Goal: Transaction & Acquisition: Purchase product/service

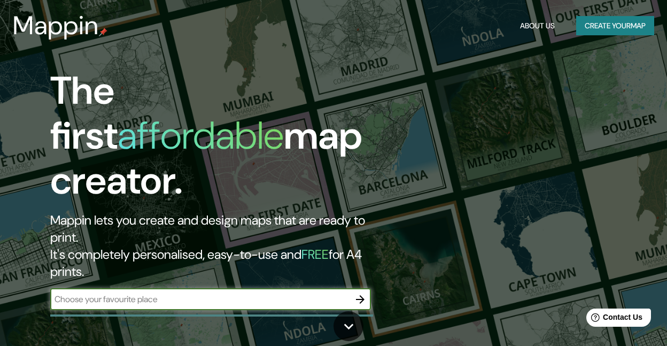
click at [164, 293] on input "text" at bounding box center [199, 299] width 299 height 12
type input "SAN [PERSON_NAME]"
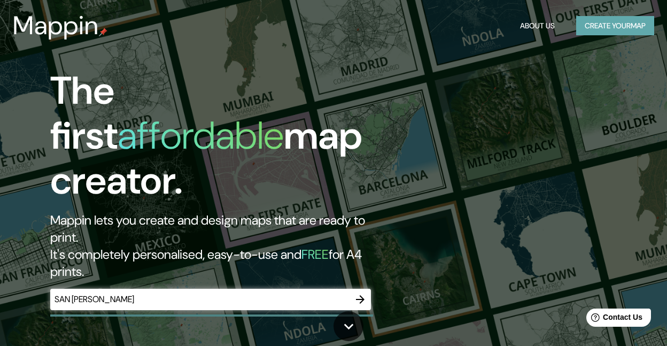
click at [595, 22] on button "Create your map" at bounding box center [615, 26] width 78 height 20
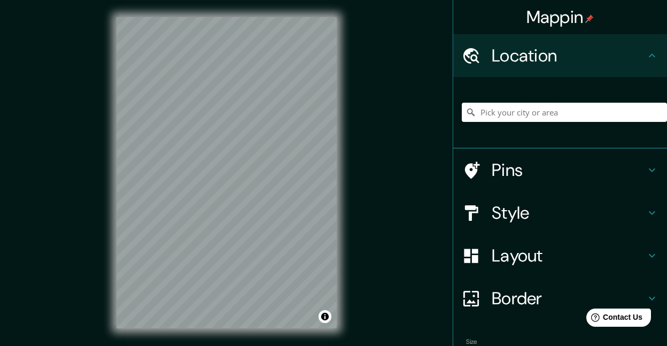
click at [554, 108] on input "Pick your city or area" at bounding box center [564, 112] width 205 height 19
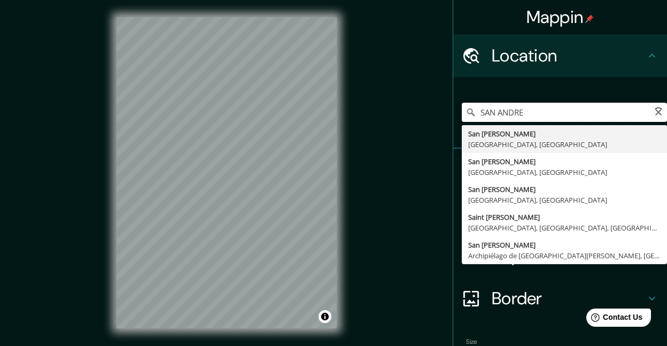
click at [551, 103] on input "SAN ANDRE" at bounding box center [564, 112] width 205 height 19
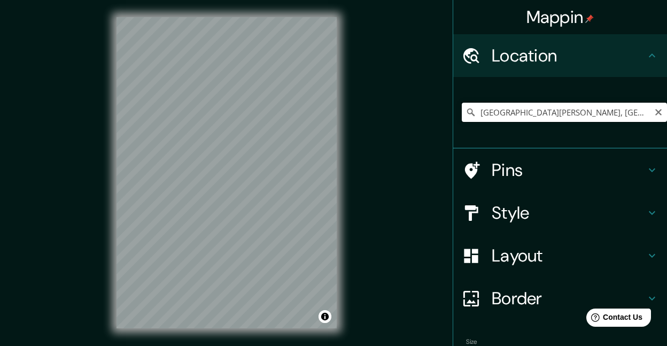
drag, startPoint x: 588, startPoint y: 117, endPoint x: 594, endPoint y: 115, distance: 6.1
click at [589, 118] on input "[GEOGRAPHIC_DATA][PERSON_NAME], [GEOGRAPHIC_DATA], [GEOGRAPHIC_DATA]" at bounding box center [564, 112] width 205 height 19
drag, startPoint x: 532, startPoint y: 114, endPoint x: 423, endPoint y: 115, distance: 109.0
click at [423, 115] on div "Mappin Location San Andrés Cholula, Puebla, México Pins Style Layout Border Cho…" at bounding box center [333, 181] width 667 height 362
paste input "19.051197, -98.291123"
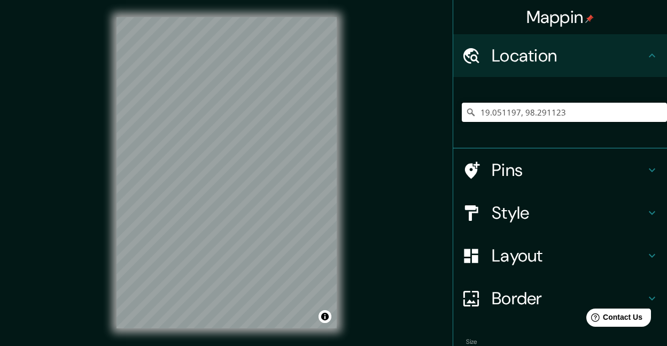
type input "19.051197,98.291123"
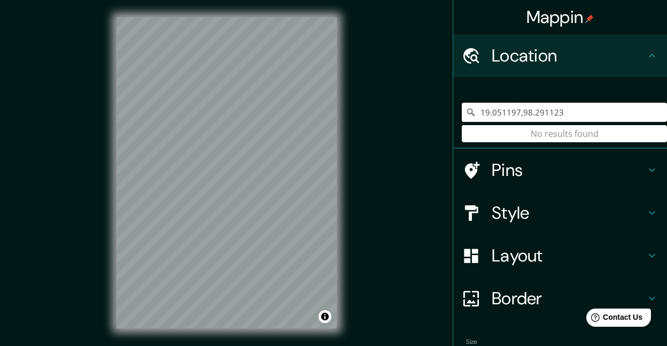
drag, startPoint x: 583, startPoint y: 121, endPoint x: 370, endPoint y: 142, distance: 214.2
click at [375, 140] on div "Mappin Location 19.051197,98.291123 No results found Pins Style Layout Border C…" at bounding box center [333, 181] width 667 height 362
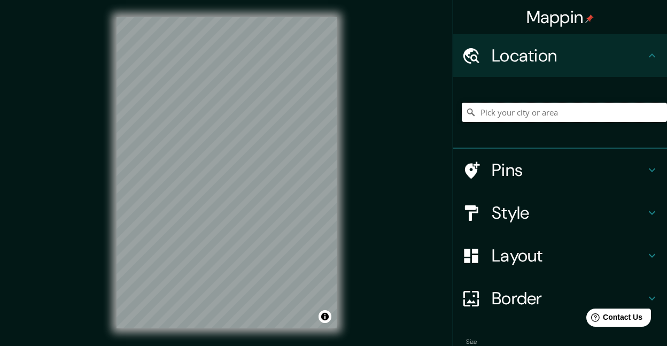
click at [573, 116] on input "Pick your city or area" at bounding box center [564, 112] width 205 height 19
click at [324, 317] on button "Toggle attribution" at bounding box center [324, 316] width 13 height 13
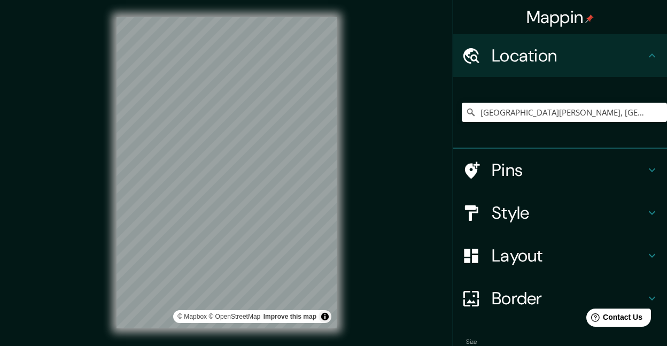
click at [370, 291] on div "Mappin Location San Andrés Cholula, Puebla, México Pins Style Layout Border Cho…" at bounding box center [333, 181] width 667 height 362
click at [551, 296] on h4 "Border" at bounding box center [569, 297] width 154 height 21
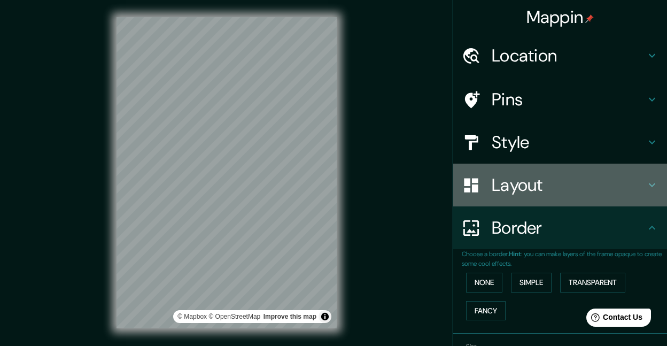
click at [580, 188] on h4 "Layout" at bounding box center [569, 184] width 154 height 21
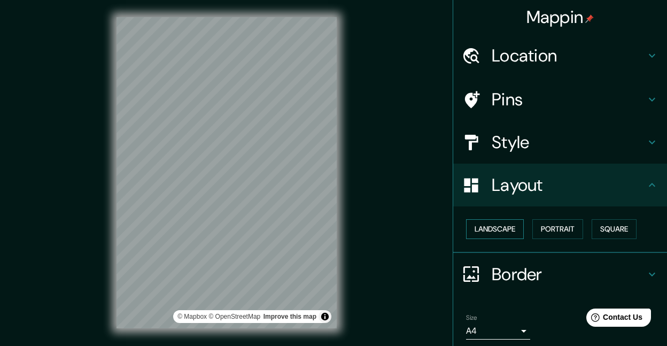
click at [481, 229] on button "Landscape" at bounding box center [495, 229] width 58 height 20
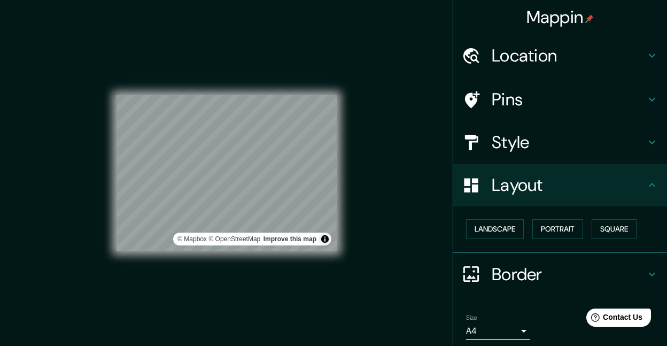
click at [199, 314] on div "© Mapbox © OpenStreetMap Improve this map" at bounding box center [226, 172] width 220 height 311
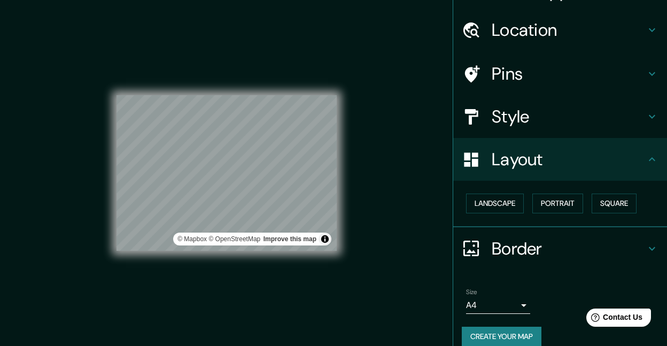
scroll to position [38, 0]
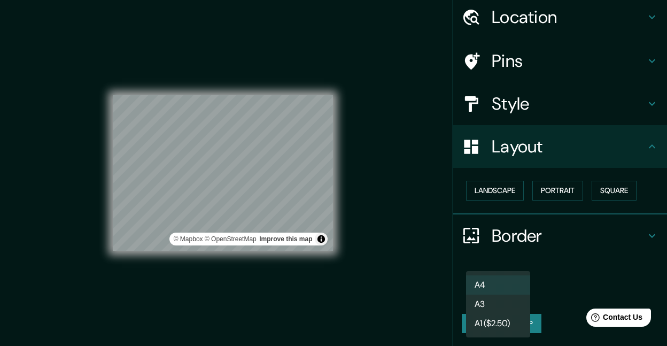
click at [487, 296] on body "Mappin Location San Andrés Cholula, Puebla, México Pins Style Layout Landscape …" at bounding box center [333, 173] width 667 height 346
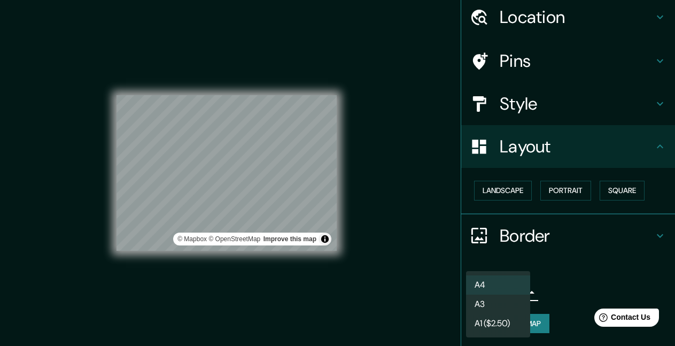
click at [557, 258] on div at bounding box center [337, 173] width 675 height 346
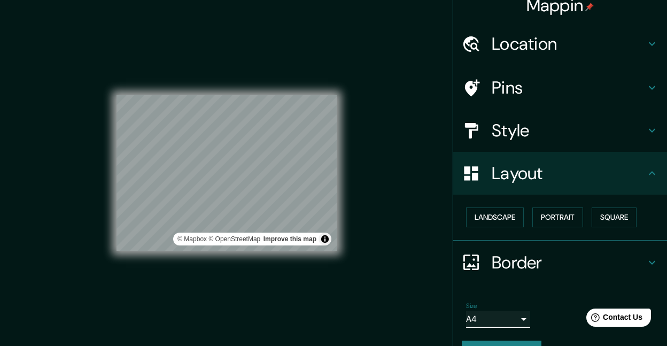
scroll to position [0, 0]
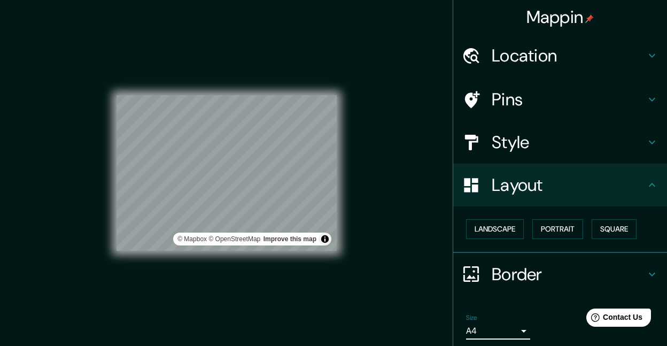
click at [547, 132] on h4 "Style" at bounding box center [569, 141] width 154 height 21
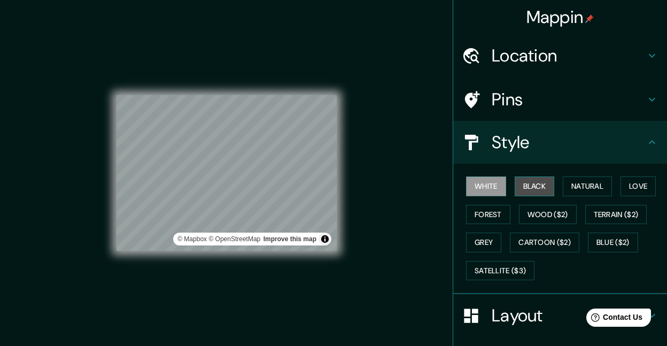
click at [531, 184] on button "Black" at bounding box center [535, 186] width 40 height 20
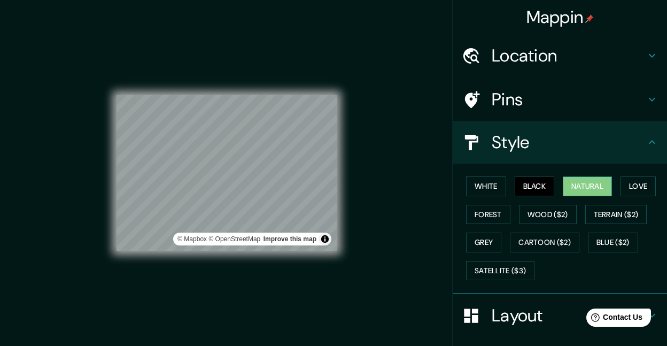
click at [563, 184] on button "Natural" at bounding box center [587, 186] width 49 height 20
click at [469, 197] on div "White Black Natural Love Forest Wood ($2) Terrain ($2) Grey Cartoon ($2) Blue (…" at bounding box center [564, 228] width 205 height 112
click at [648, 182] on button "Love" at bounding box center [637, 186] width 35 height 20
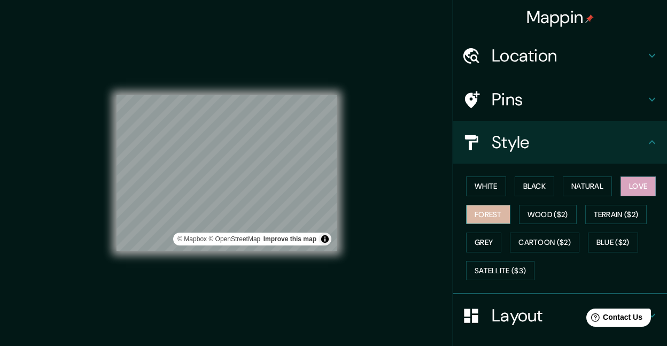
click at [479, 218] on button "Forest" at bounding box center [488, 215] width 44 height 20
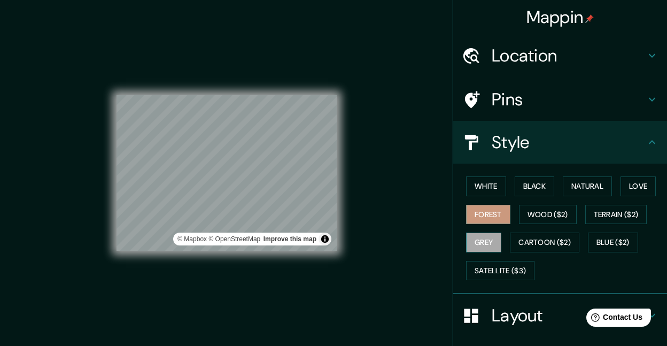
click at [466, 240] on button "Grey" at bounding box center [483, 242] width 35 height 20
drag, startPoint x: 475, startPoint y: 208, endPoint x: 475, endPoint y: 191, distance: 16.6
click at [475, 207] on button "Forest" at bounding box center [488, 215] width 44 height 20
click at [475, 187] on button "White" at bounding box center [486, 186] width 40 height 20
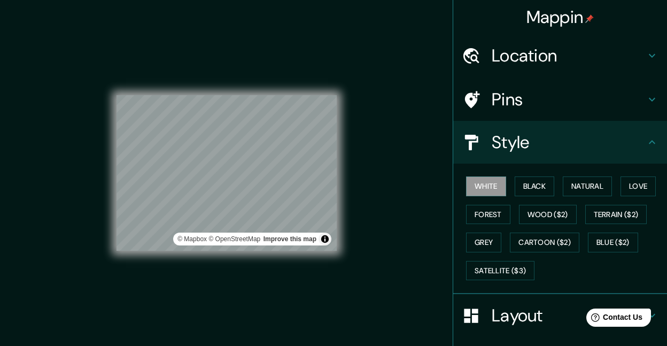
click at [511, 64] on h4 "Location" at bounding box center [569, 55] width 154 height 21
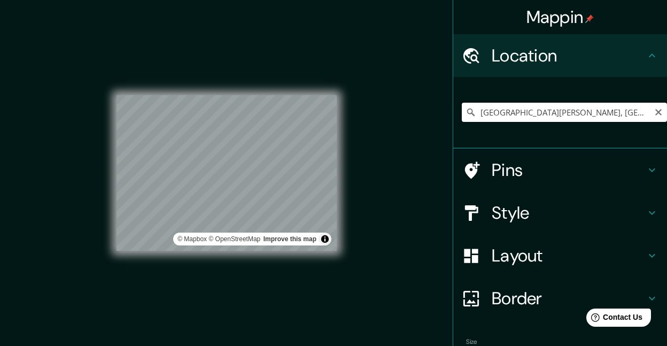
click at [578, 108] on input "[GEOGRAPHIC_DATA][PERSON_NAME], [GEOGRAPHIC_DATA], [GEOGRAPHIC_DATA]" at bounding box center [564, 112] width 205 height 19
paste input "8 norte 602 B Barrio de Santiago de Xicotenco, San Andrés Cholula, 72810 Puebla…"
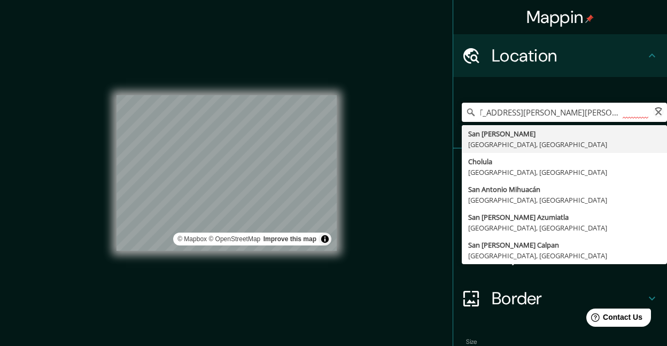
scroll to position [0, 155]
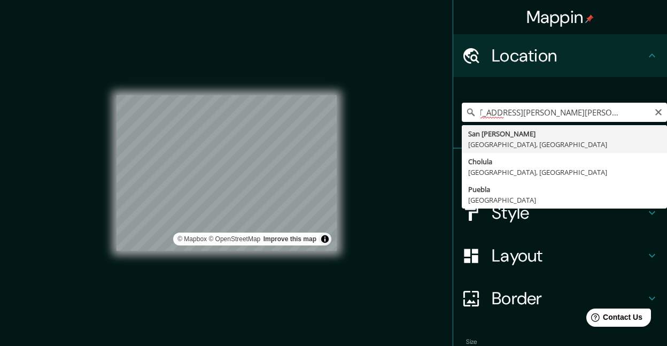
type input "[GEOGRAPHIC_DATA][PERSON_NAME], [GEOGRAPHIC_DATA], [GEOGRAPHIC_DATA]"
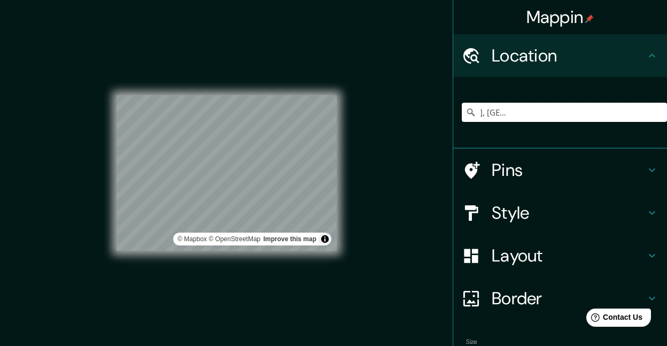
scroll to position [0, 0]
click at [216, 242] on link "© OpenStreetMap" at bounding box center [234, 238] width 52 height 7
click at [72, 275] on div "Mappin Location San Andrés Cholula, Puebla, México San Andrés Cholula Puebla, M…" at bounding box center [333, 181] width 667 height 362
click at [632, 107] on input "[GEOGRAPHIC_DATA][PERSON_NAME], [GEOGRAPHIC_DATA], [GEOGRAPHIC_DATA]" at bounding box center [564, 112] width 205 height 19
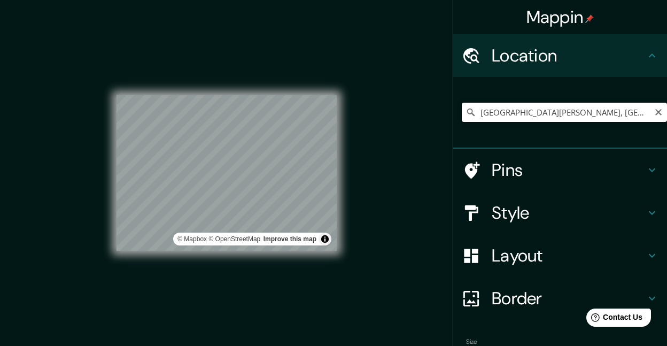
click at [619, 116] on input "[GEOGRAPHIC_DATA][PERSON_NAME], [GEOGRAPHIC_DATA], [GEOGRAPHIC_DATA]" at bounding box center [564, 112] width 205 height 19
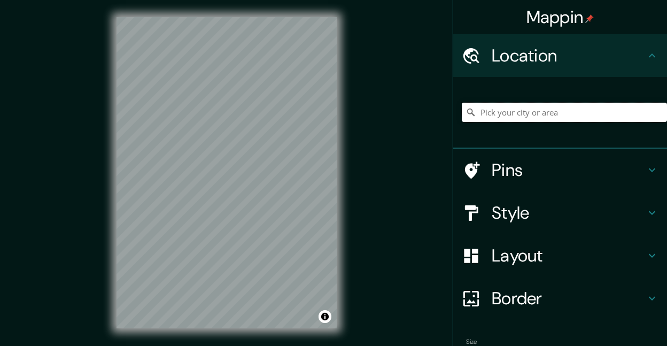
click at [512, 117] on input "Pick your city or area" at bounding box center [564, 112] width 205 height 19
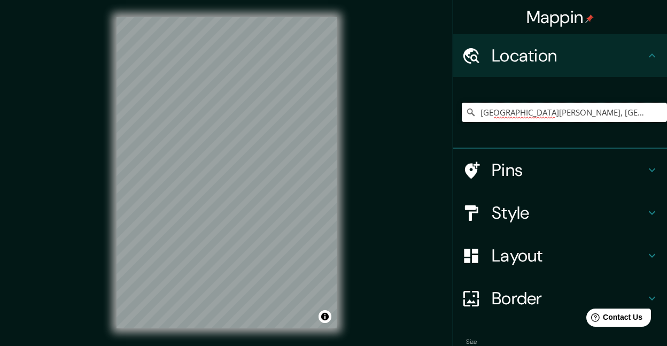
type input "[GEOGRAPHIC_DATA][PERSON_NAME], [GEOGRAPHIC_DATA], [GEOGRAPHIC_DATA]"
click at [542, 264] on h4 "Layout" at bounding box center [569, 255] width 154 height 21
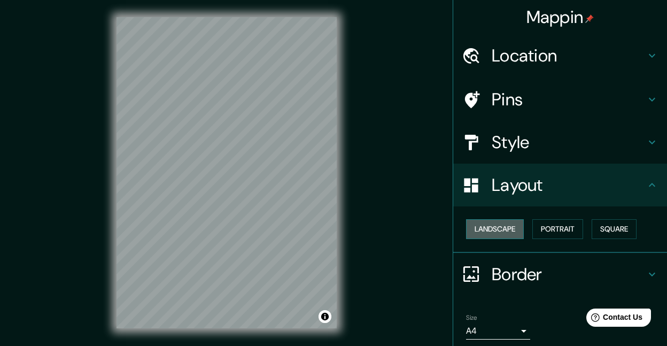
click at [489, 230] on button "Landscape" at bounding box center [495, 229] width 58 height 20
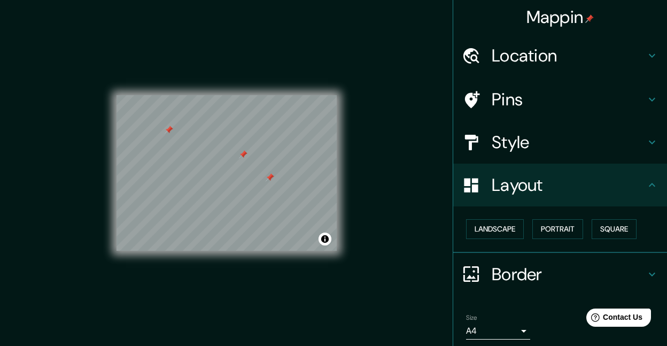
click at [270, 181] on div at bounding box center [270, 177] width 9 height 9
click at [246, 153] on div at bounding box center [243, 154] width 9 height 9
click at [168, 129] on div at bounding box center [169, 130] width 9 height 9
click at [178, 124] on div at bounding box center [178, 123] width 9 height 9
